Goal: Check status: Check status

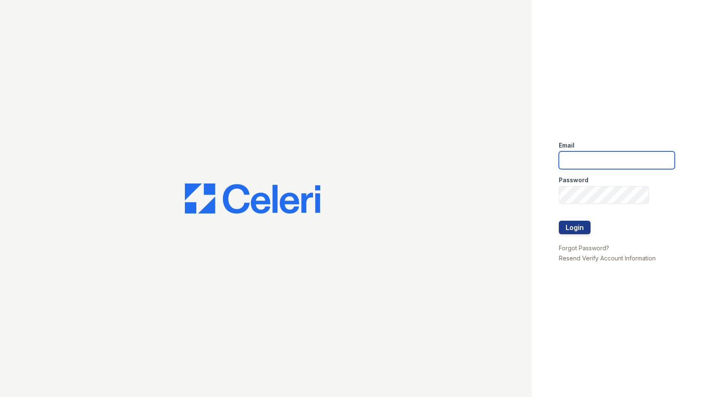
click at [600, 162] on input "email" at bounding box center [617, 161] width 116 height 18
type input "miluna@trinity-pm.com"
drag, startPoint x: 564, startPoint y: 228, endPoint x: 491, endPoint y: 216, distance: 73.8
click at [562, 226] on button "Login" at bounding box center [575, 228] width 32 height 14
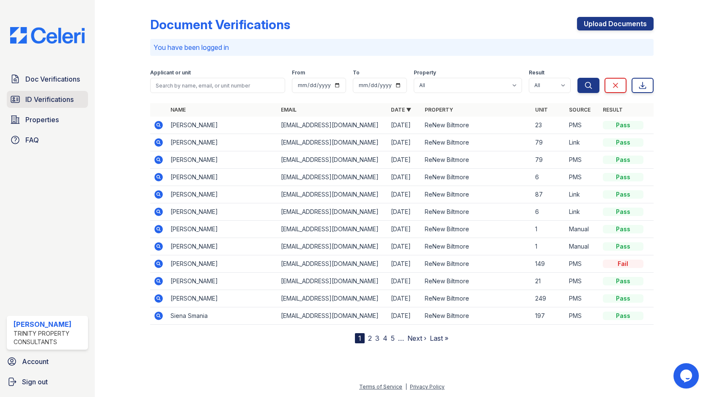
click at [60, 102] on span "ID Verifications" at bounding box center [49, 99] width 48 height 10
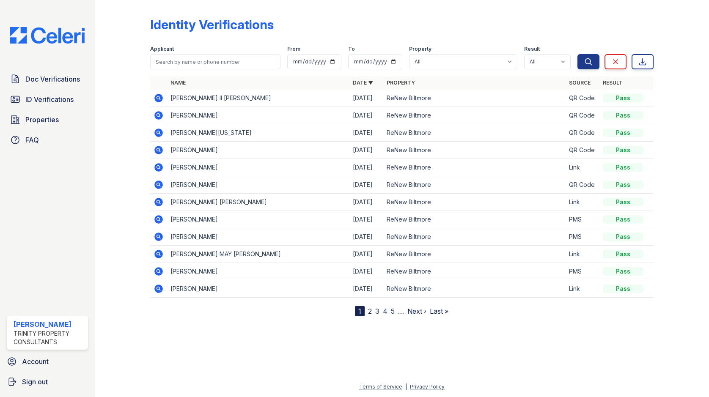
click at [157, 116] on icon at bounding box center [158, 115] width 2 height 2
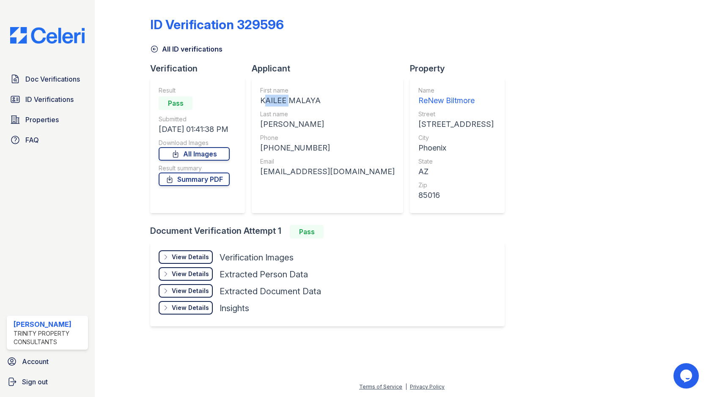
drag, startPoint x: 287, startPoint y: 101, endPoint x: 264, endPoint y: 100, distance: 22.9
click at [260, 100] on div "KAILEE MALAYA" at bounding box center [327, 101] width 135 height 12
copy div "KAILEE"
